Goal: Task Accomplishment & Management: Use online tool/utility

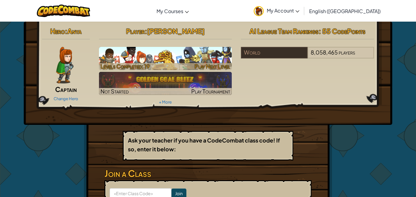
click at [193, 59] on h3 "CS1" at bounding box center [165, 55] width 133 height 14
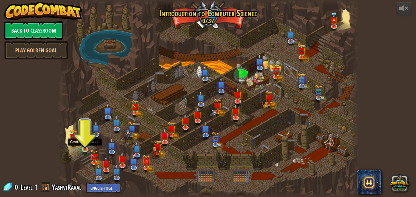
click at [88, 146] on img at bounding box center [84, 141] width 7 height 16
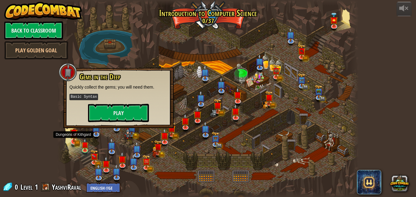
click at [72, 136] on img at bounding box center [73, 133] width 5 height 5
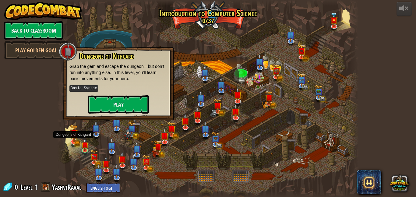
click at [72, 139] on img at bounding box center [74, 133] width 8 height 18
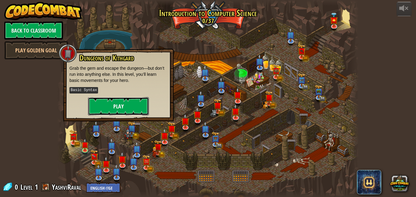
click at [132, 103] on button "Play" at bounding box center [118, 106] width 61 height 18
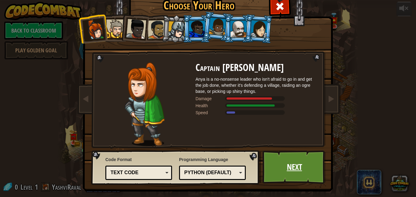
click at [300, 178] on link "Next" at bounding box center [294, 166] width 64 height 33
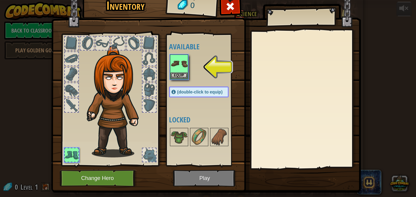
click at [247, 95] on img at bounding box center [206, 82] width 310 height 221
click at [100, 178] on button "Change Hero" at bounding box center [98, 178] width 77 height 17
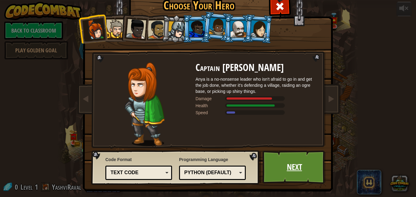
click at [289, 175] on link "Next" at bounding box center [294, 166] width 64 height 33
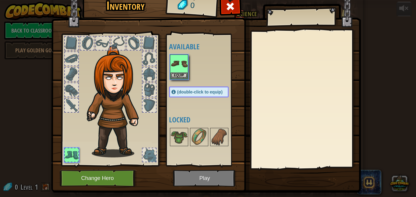
click at [215, 175] on img at bounding box center [206, 82] width 310 height 221
click at [216, 181] on img at bounding box center [206, 82] width 310 height 221
click at [177, 68] on img at bounding box center [178, 63] width 17 height 17
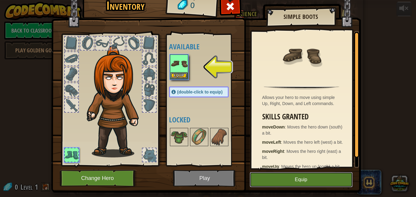
click at [303, 180] on button "Equip" at bounding box center [301, 179] width 103 height 15
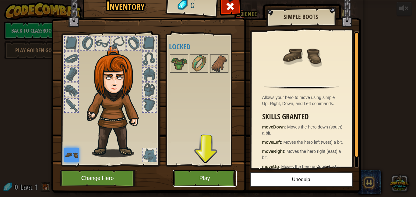
click at [227, 183] on button "Play" at bounding box center [205, 178] width 64 height 17
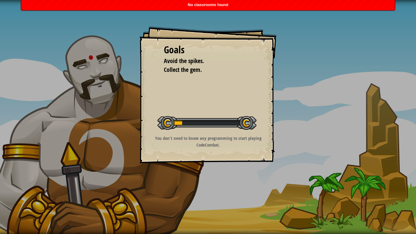
click at [258, 195] on div "Goals Avoid the spikes. Collect the gem. Start Level Error loading from server.…" at bounding box center [208, 117] width 416 height 234
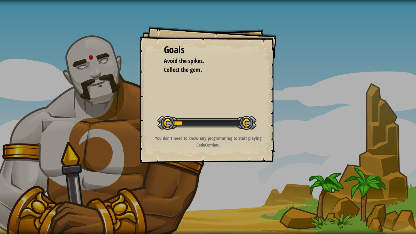
click at [158, 103] on div "Goals Avoid the spikes. Collect the gem. Start Level Error loading from server.…" at bounding box center [207, 94] width 137 height 137
